Goal: Task Accomplishment & Management: Manage account settings

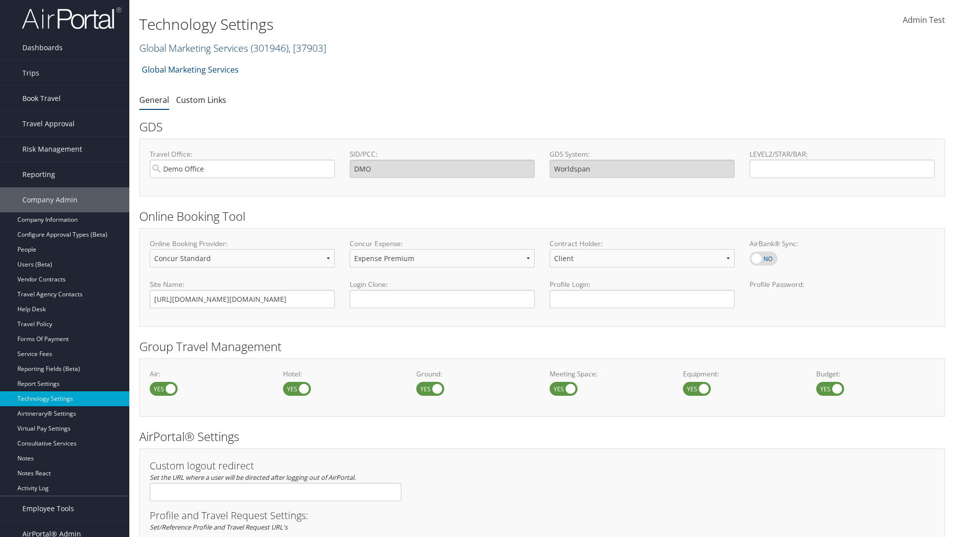
click at [193, 48] on link "Global Marketing Services ( 301946 ) , [ 37903 ]" at bounding box center [232, 47] width 187 height 13
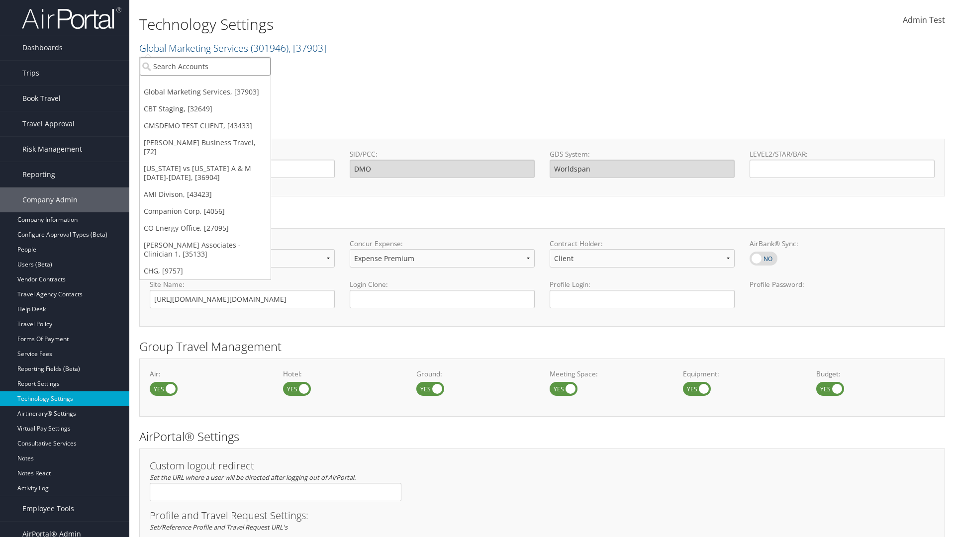
click at [205, 66] on input "search" at bounding box center [205, 66] width 131 height 18
type input "CBTSTG"
click at [205, 85] on div "CBT Staging (CBTSTG), [32649]" at bounding box center [205, 84] width 142 height 9
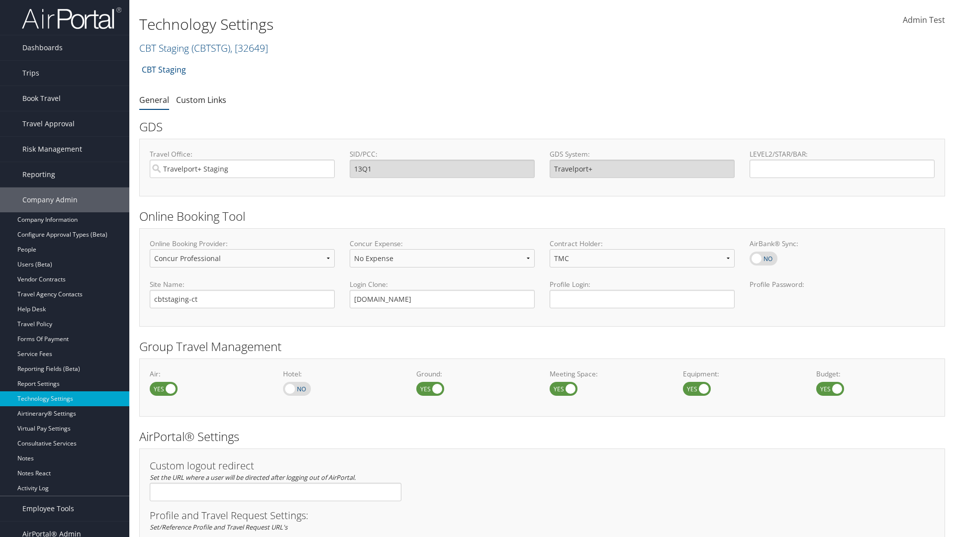
select select "2"
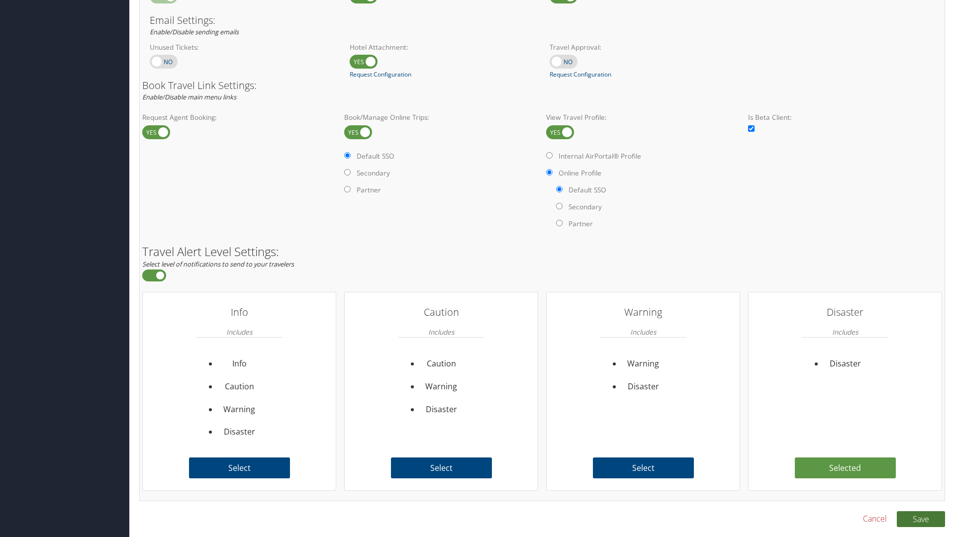
click at [921, 519] on button "Save" at bounding box center [921, 519] width 48 height 16
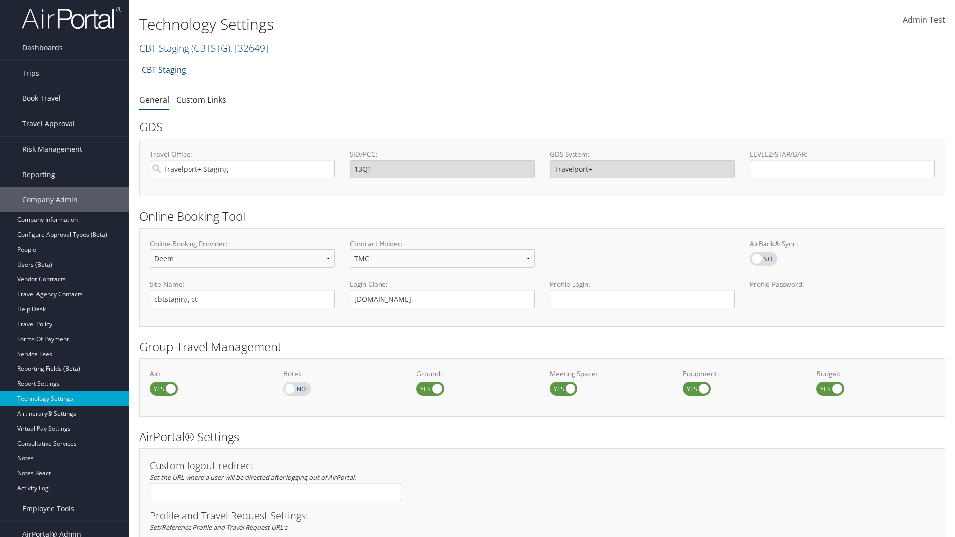
scroll to position [609, 0]
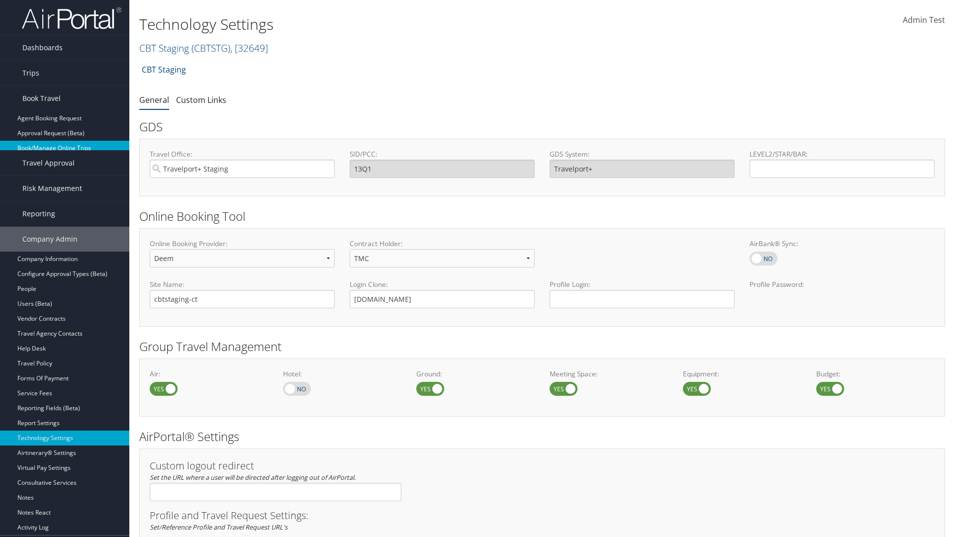
click at [65, 143] on link "Book/Manage Online Trips" at bounding box center [64, 148] width 129 height 15
